Goal: Find specific page/section: Find specific page/section

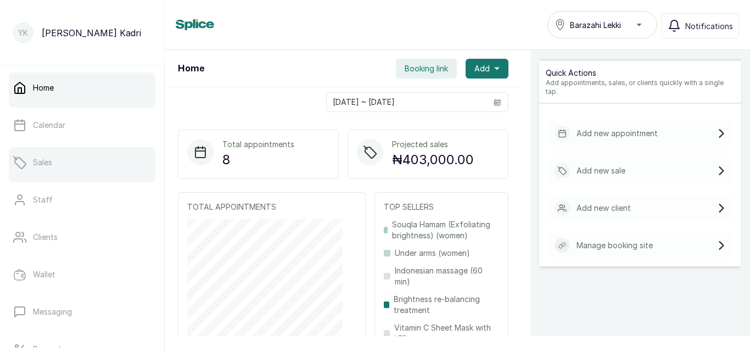
click at [92, 171] on link "Sales" at bounding box center [82, 162] width 147 height 31
